Goal: Check status

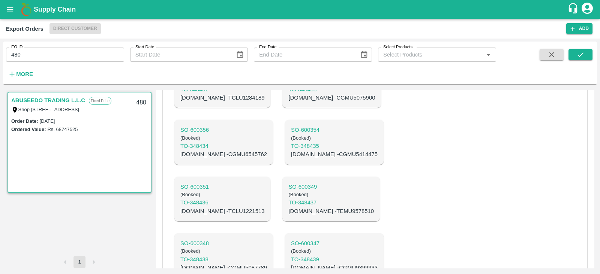
scroll to position [776, 0]
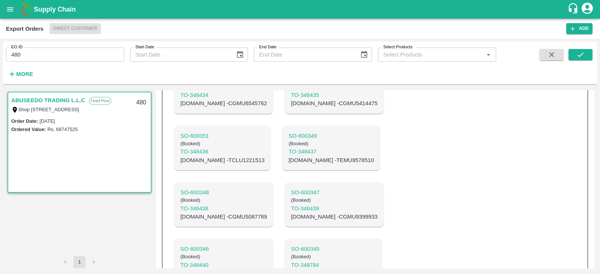
click at [427, 163] on div "SO- 600387 ( Booked ) TO- 348385 C.No - TCLU1287130 SO- 600385 ( Booked ) TO- 3…" at bounding box center [305, 35] width 275 height 850
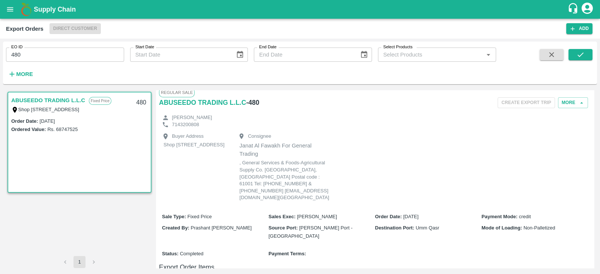
scroll to position [0, 0]
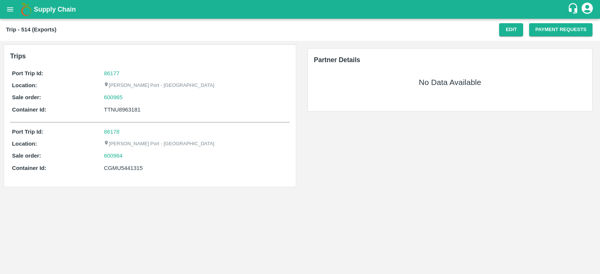
click at [136, 110] on div "TTNU8963181" at bounding box center [196, 110] width 184 height 8
copy div "TTNU8963181"
